Goal: Task Accomplishment & Management: Complete application form

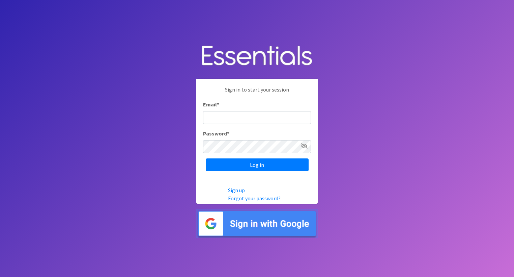
click at [217, 117] on input "Email *" at bounding box center [257, 117] width 108 height 13
type input "[PERSON_NAME][EMAIL_ADDRESS][PERSON_NAME][DOMAIN_NAME]"
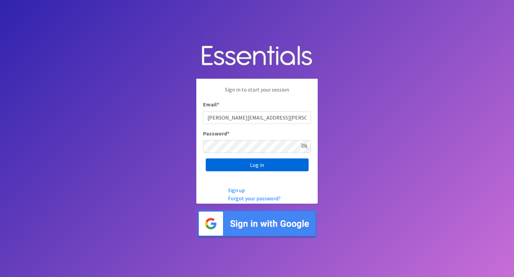
click at [259, 162] on input "Log in" at bounding box center [257, 164] width 103 height 13
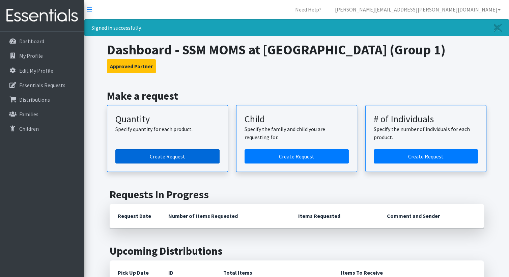
click at [183, 155] on link "Create Request" at bounding box center [167, 156] width 104 height 14
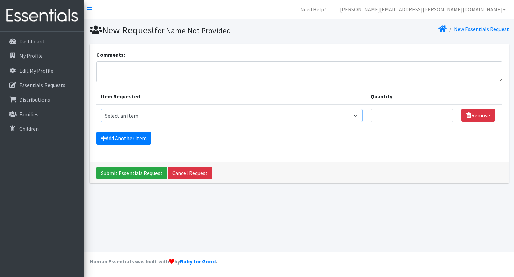
click at [151, 114] on select "Select an item Period Supplies: Mixed Kits (order by bag) Applicator-free tampo…" at bounding box center [232, 115] width 262 height 13
click at [101, 109] on select "Select an item Period Supplies: Mixed Kits (order by bag) Applicator-free tampo…" at bounding box center [232, 115] width 262 height 13
click at [359, 115] on select "Select an item Period Supplies: Mixed Kits (order by bag) Applicator-free tampo…" at bounding box center [232, 115] width 262 height 13
select select "1095"
click at [101, 109] on select "Select an item Period Supplies: Mixed Kits (order by bag) Applicator-free tampo…" at bounding box center [232, 115] width 262 height 13
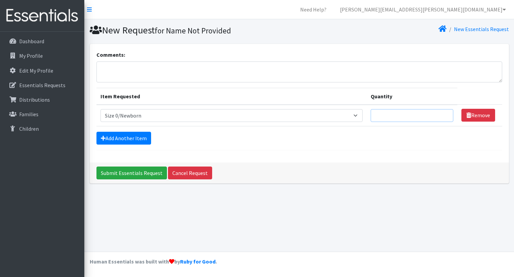
click at [401, 116] on input "Quantity" at bounding box center [412, 115] width 83 height 13
type input "500"
click at [119, 136] on link "Add Another Item" at bounding box center [123, 138] width 55 height 13
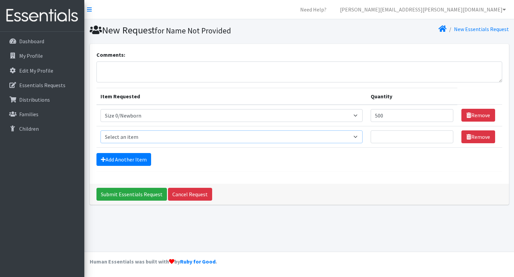
click at [129, 137] on select "Select an item Period Supplies: Mixed Kits (order by bag) Applicator-free tampo…" at bounding box center [232, 136] width 262 height 13
select select "1090"
click at [101, 130] on select "Select an item Period Supplies: Mixed Kits (order by bag) Applicator-free tampo…" at bounding box center [232, 136] width 262 height 13
click at [383, 136] on input "Quantity" at bounding box center [412, 136] width 83 height 13
type input "1"
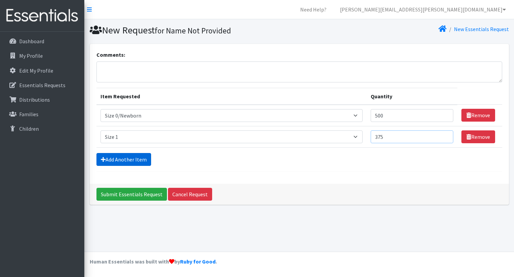
type input "375"
click at [115, 157] on link "Add Another Item" at bounding box center [123, 159] width 55 height 13
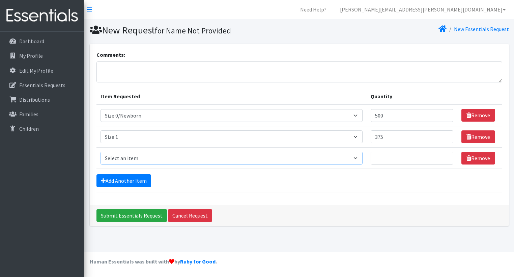
click at [360, 158] on select "Select an item Period Supplies: Mixed Kits (order by bag) Applicator-free tampo…" at bounding box center [232, 157] width 262 height 13
select select "1091"
click at [101, 151] on select "Select an item Period Supplies: Mixed Kits (order by bag) Applicator-free tampo…" at bounding box center [232, 157] width 262 height 13
click at [391, 158] on input "Quantity" at bounding box center [412, 157] width 83 height 13
drag, startPoint x: 390, startPoint y: 136, endPoint x: 372, endPoint y: 141, distance: 18.0
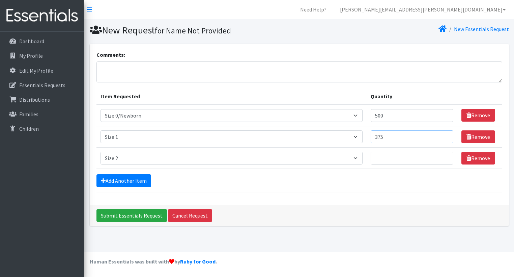
click at [372, 141] on td "Quantity 375" at bounding box center [412, 136] width 91 height 21
type input "500"
click at [381, 158] on input "Quantity" at bounding box center [412, 157] width 83 height 13
type input "250"
click at [129, 181] on link "Add Another Item" at bounding box center [123, 180] width 55 height 13
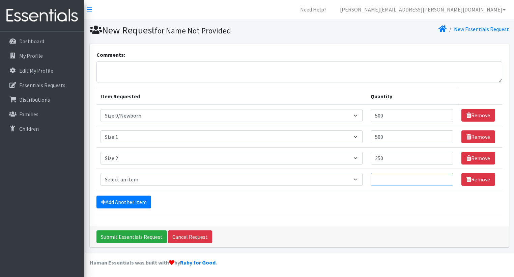
click at [387, 176] on input "Quantity" at bounding box center [412, 179] width 83 height 13
type input "500"
click at [358, 177] on select "Select an item Period Supplies: Mixed Kits (order by bag) Applicator-free tampo…" at bounding box center [232, 179] width 262 height 13
select select "1094"
click at [101, 173] on select "Select an item Period Supplies: Mixed Kits (order by bag) Applicator-free tampo…" at bounding box center [232, 179] width 262 height 13
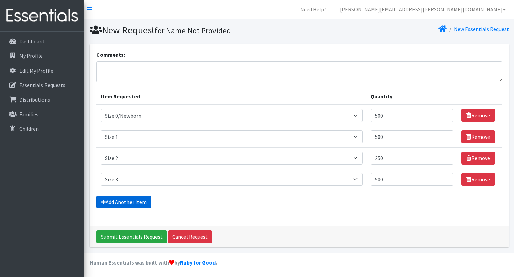
click at [130, 200] on link "Add Another Item" at bounding box center [123, 201] width 55 height 13
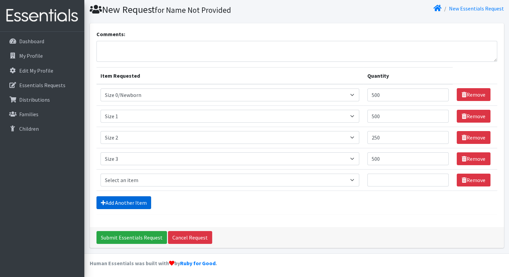
click at [130, 200] on form "Comments: Item Requested Quantity Item Requested Select an item Period Supplies…" at bounding box center [296, 122] width 401 height 185
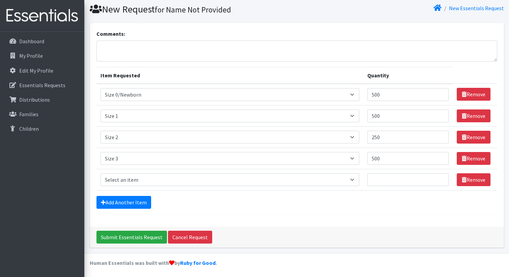
select select "1098"
click at [101, 173] on select "Select an item Period Supplies: Mixed Kits (order by bag) Applicator-free tampo…" at bounding box center [230, 179] width 259 height 13
click at [378, 178] on input "Quantity" at bounding box center [408, 179] width 82 height 13
type input "250"
click at [261, 43] on textarea "Comments:" at bounding box center [296, 50] width 401 height 21
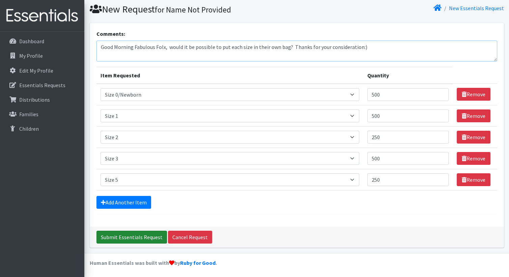
type textarea "Good Morning Fabulous Folx, would it be possible to put each size in their own …"
click at [131, 234] on input "Submit Essentials Request" at bounding box center [131, 236] width 71 height 13
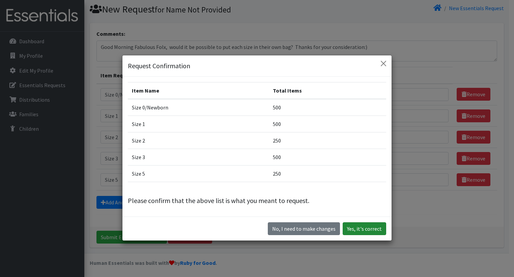
click at [361, 227] on button "Yes, it's correct" at bounding box center [365, 228] width 44 height 13
